Goal: Information Seeking & Learning: Learn about a topic

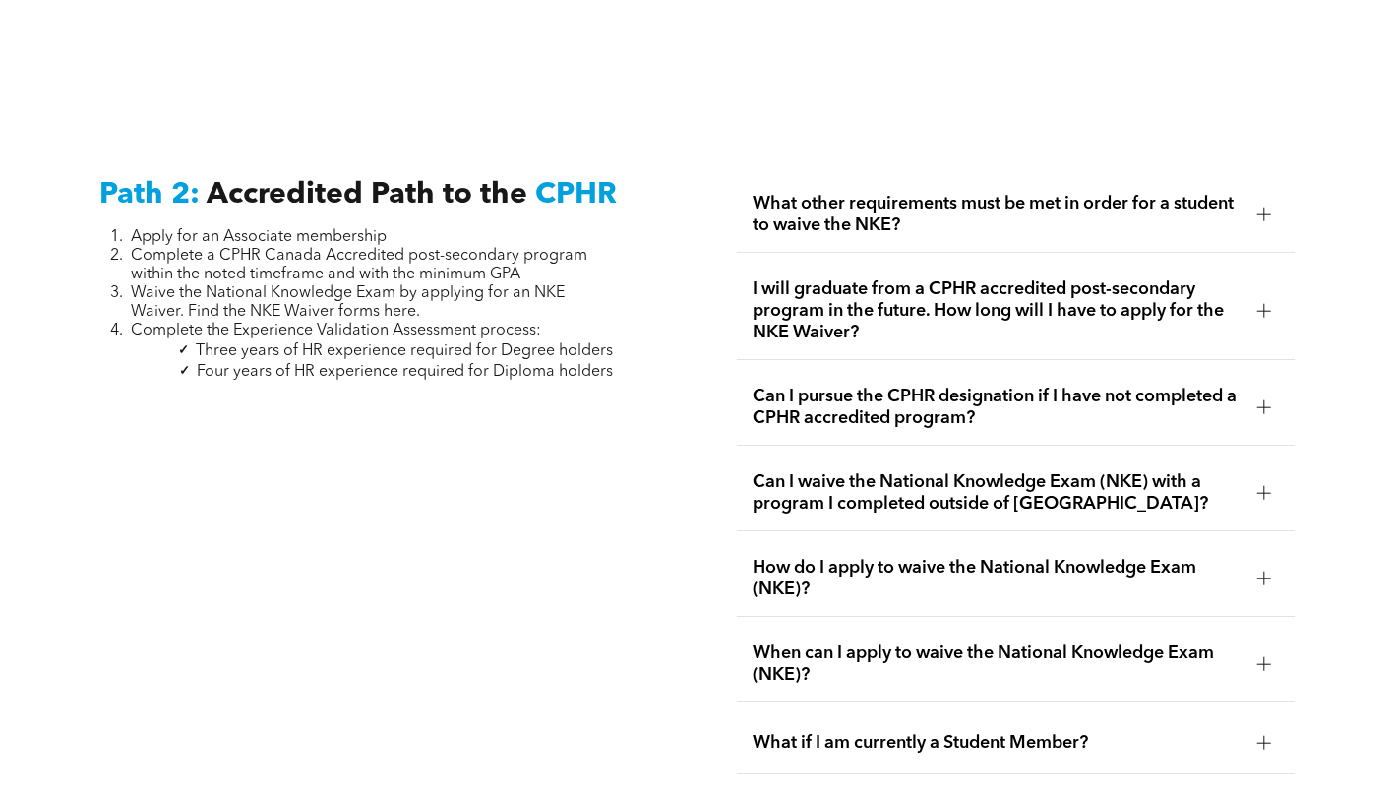
scroll to position [2803, 0]
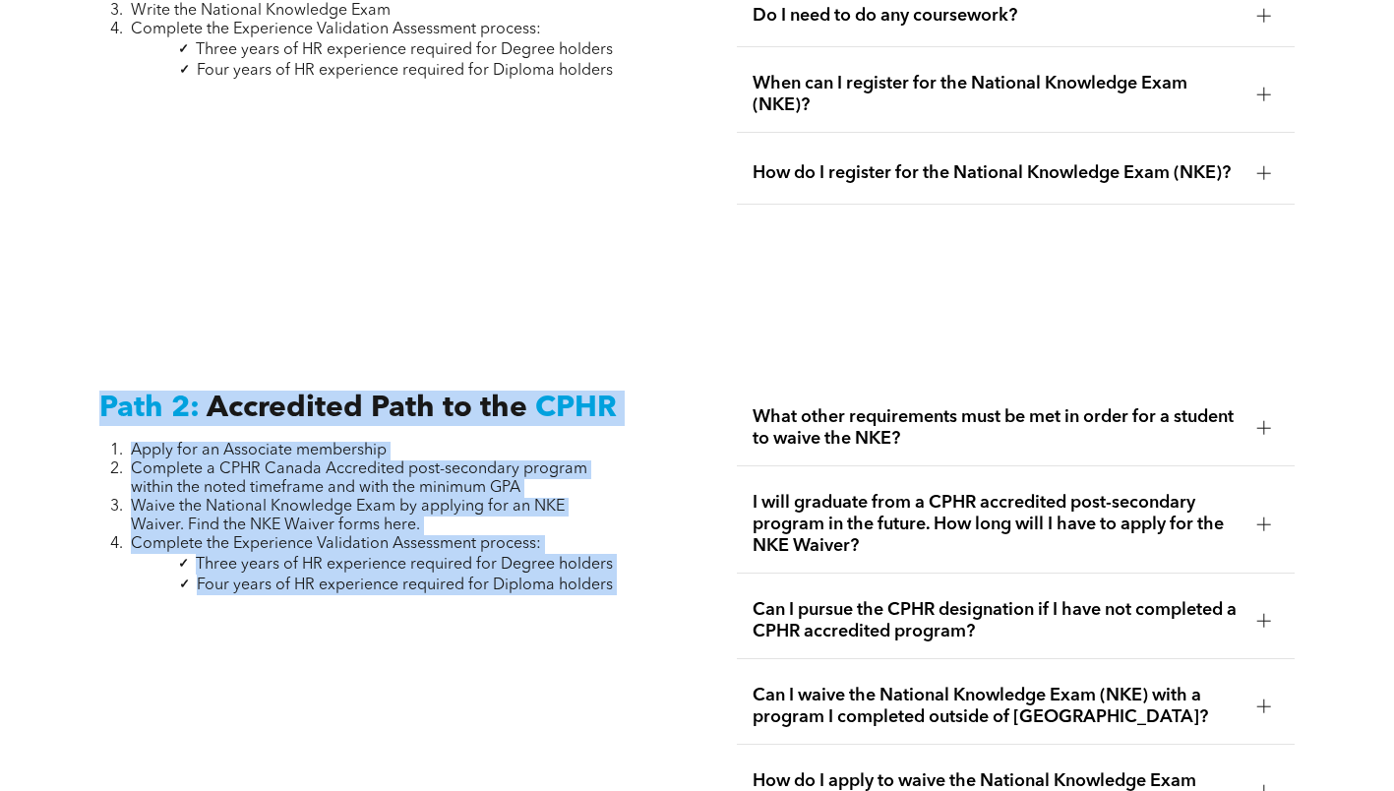
drag, startPoint x: 629, startPoint y: 580, endPoint x: 96, endPoint y: 383, distance: 567.7
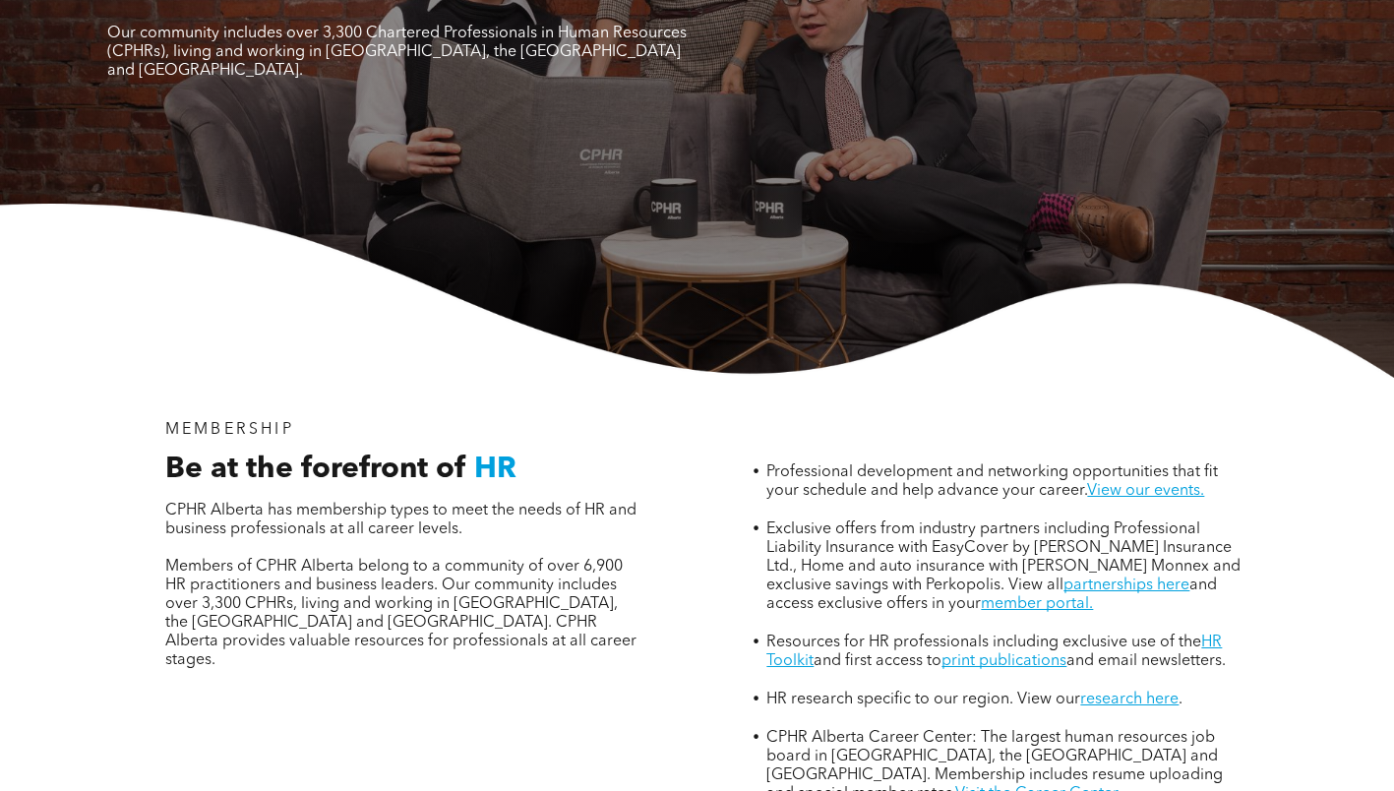
scroll to position [688, 0]
